Goal: Information Seeking & Learning: Check status

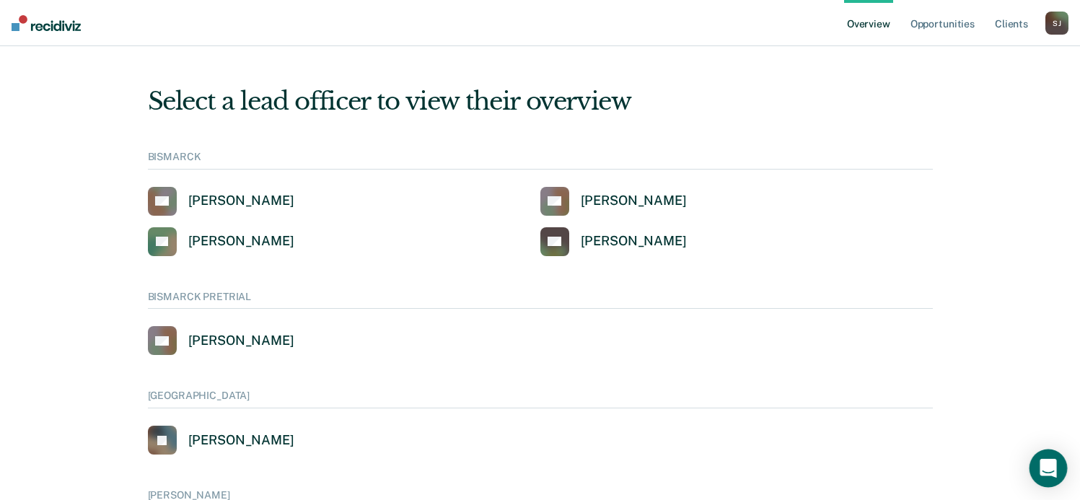
click at [1053, 467] on icon "Open Intercom Messenger" at bounding box center [1048, 468] width 17 height 19
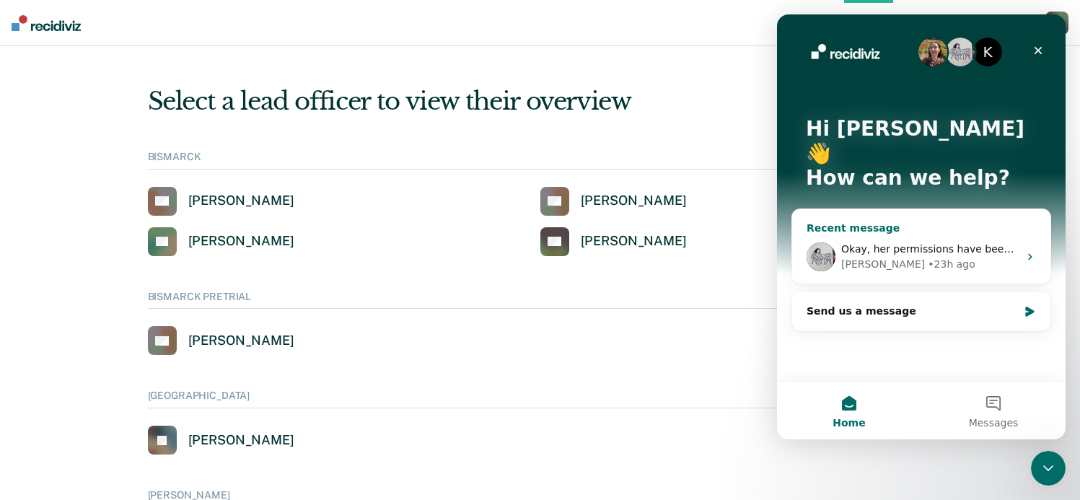
click at [1001, 255] on div "Okay, her permissions have been set! Let me know if you have more trouble. [PER…" at bounding box center [921, 256] width 258 height 53
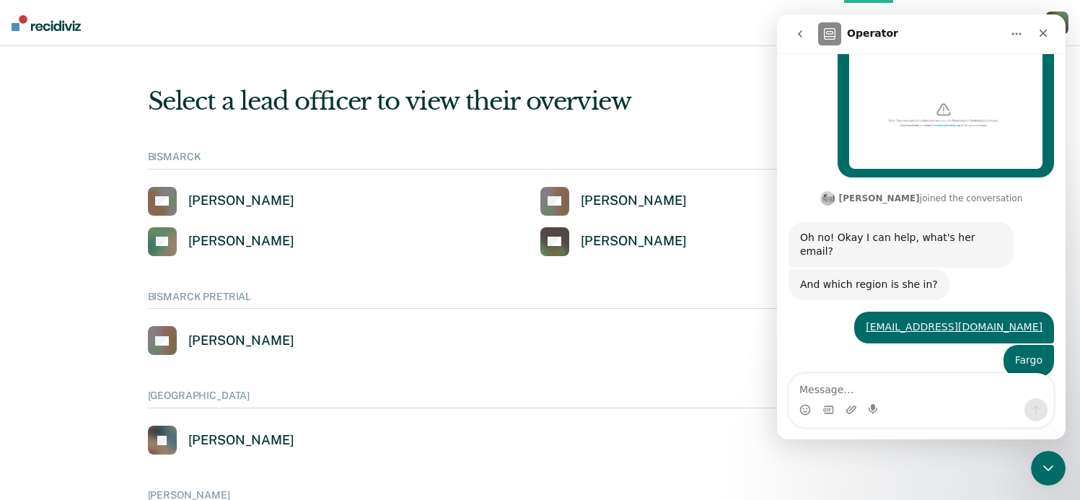
scroll to position [325, 0]
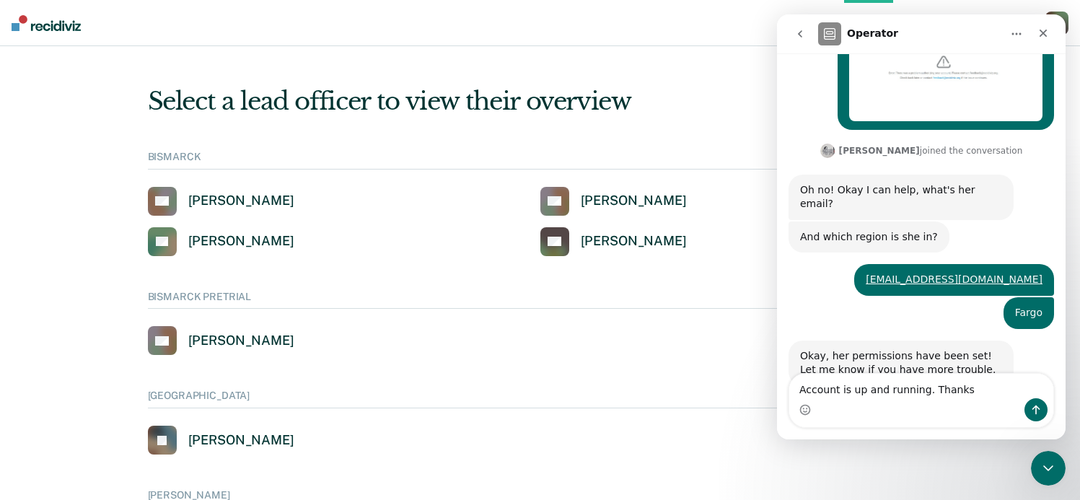
type textarea "Account is up and running. Thanks!"
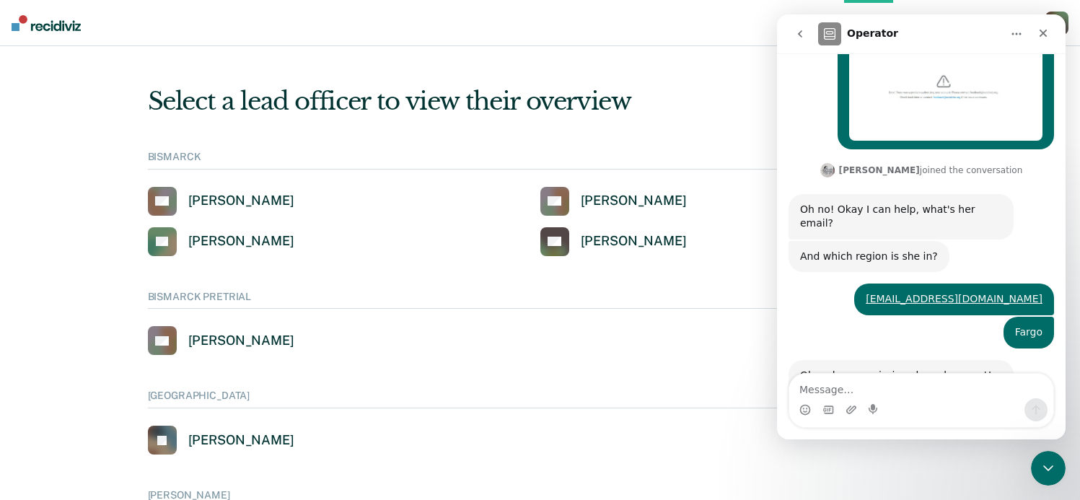
scroll to position [408, 0]
